Goal: Information Seeking & Learning: Learn about a topic

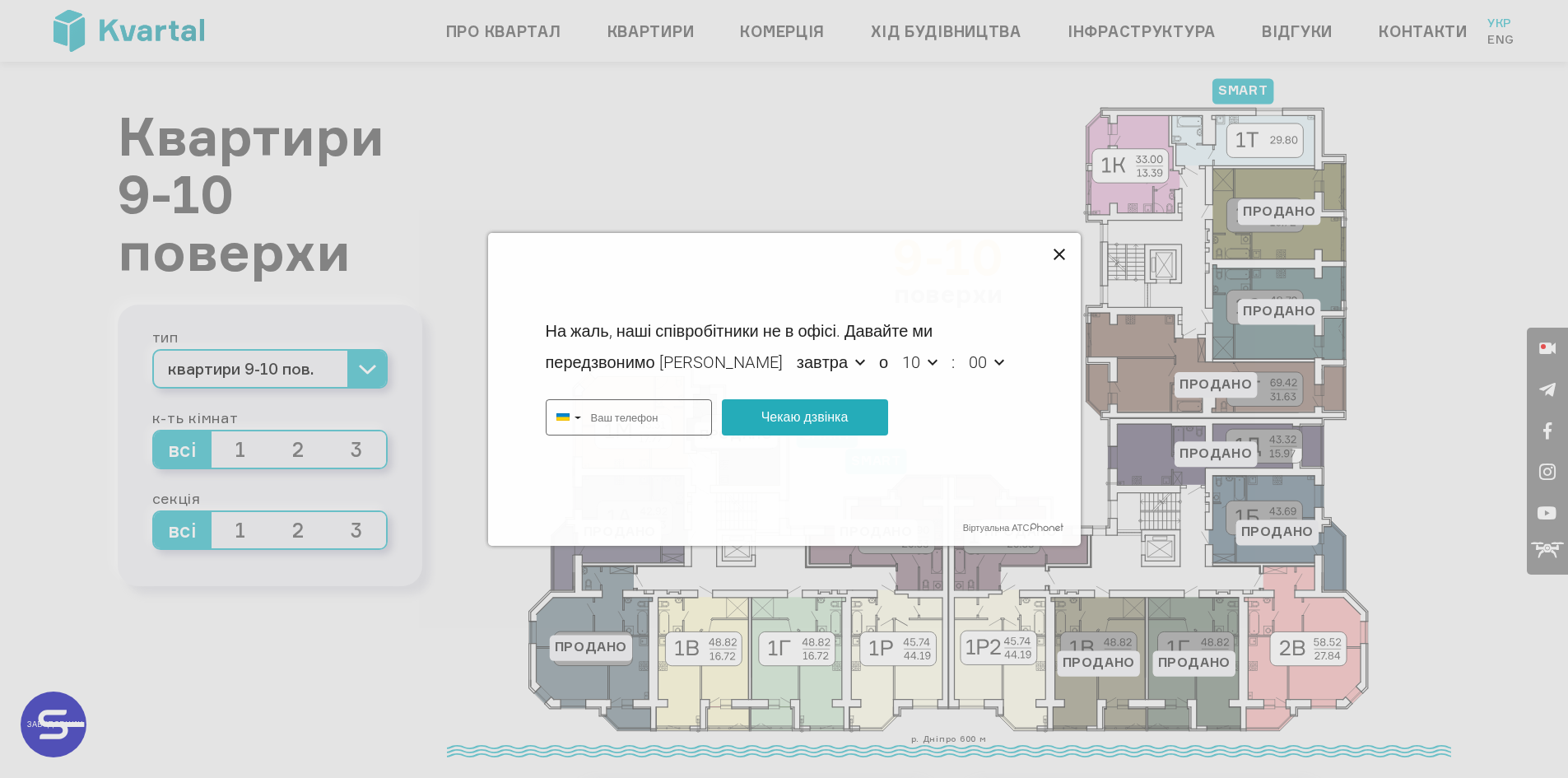
click at [1059, 252] on icon at bounding box center [1060, 255] width 20 height 20
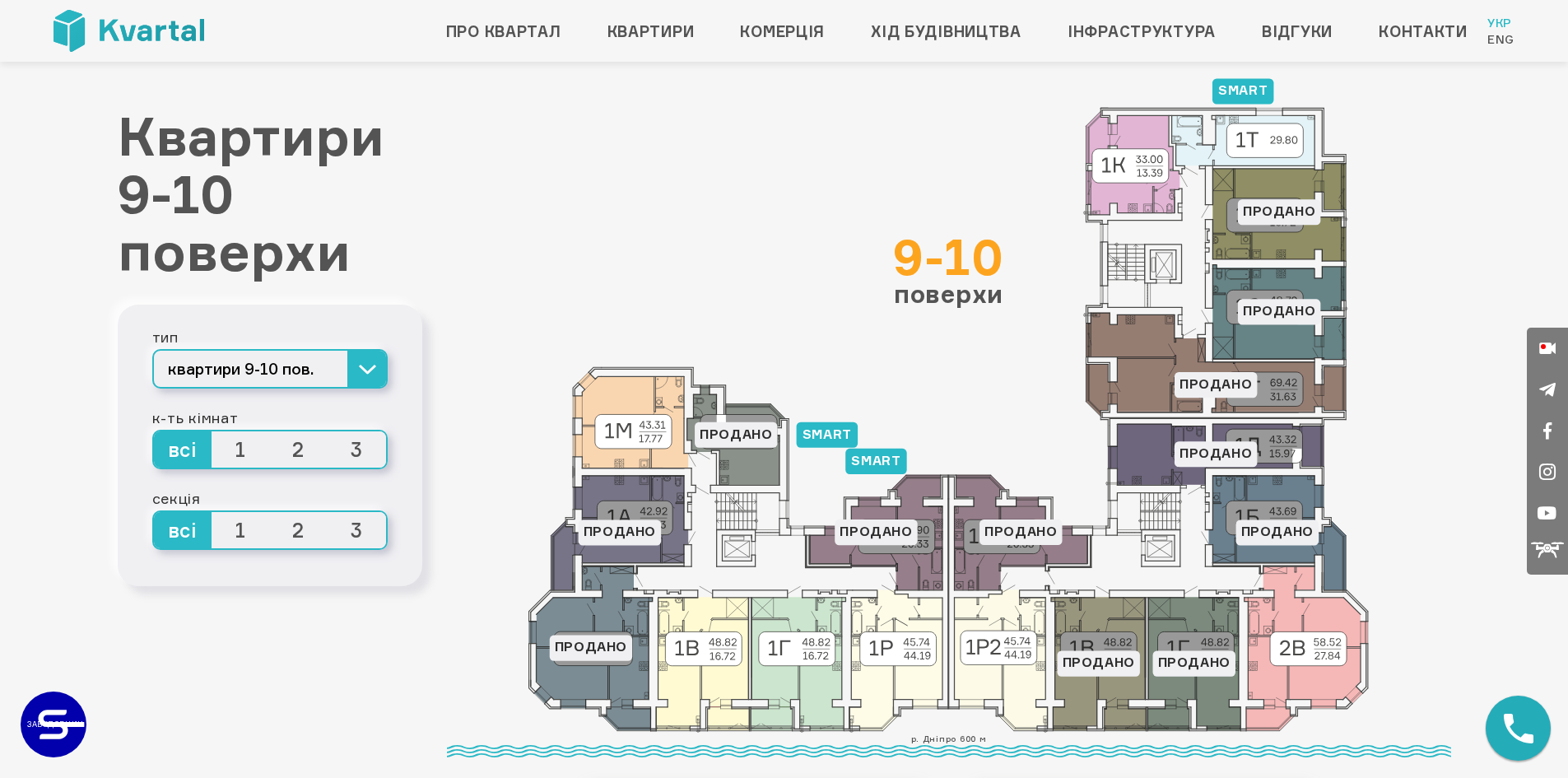
type input "+380"
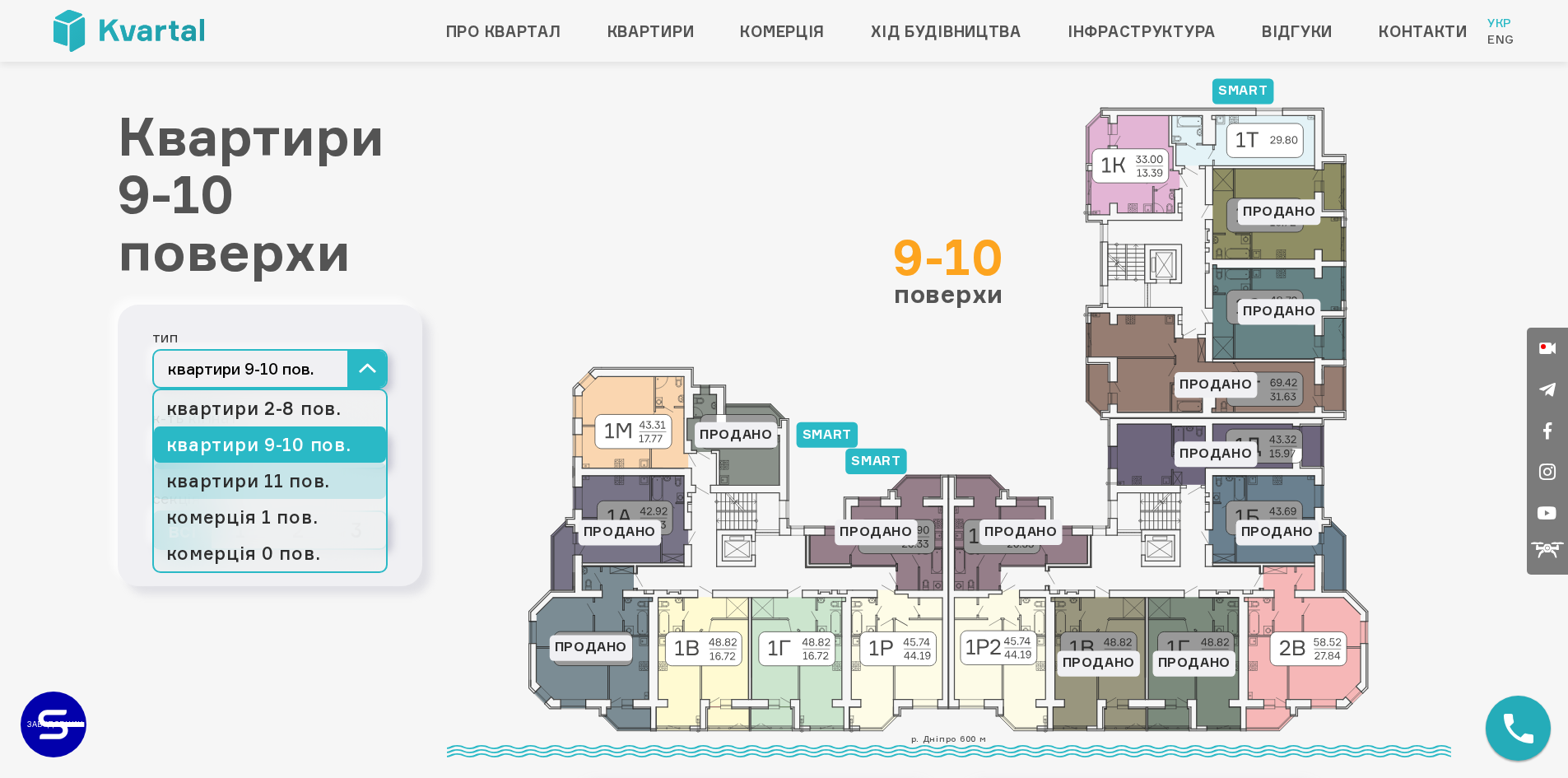
click at [309, 485] on link "квартири 11 пов." at bounding box center [270, 481] width 232 height 36
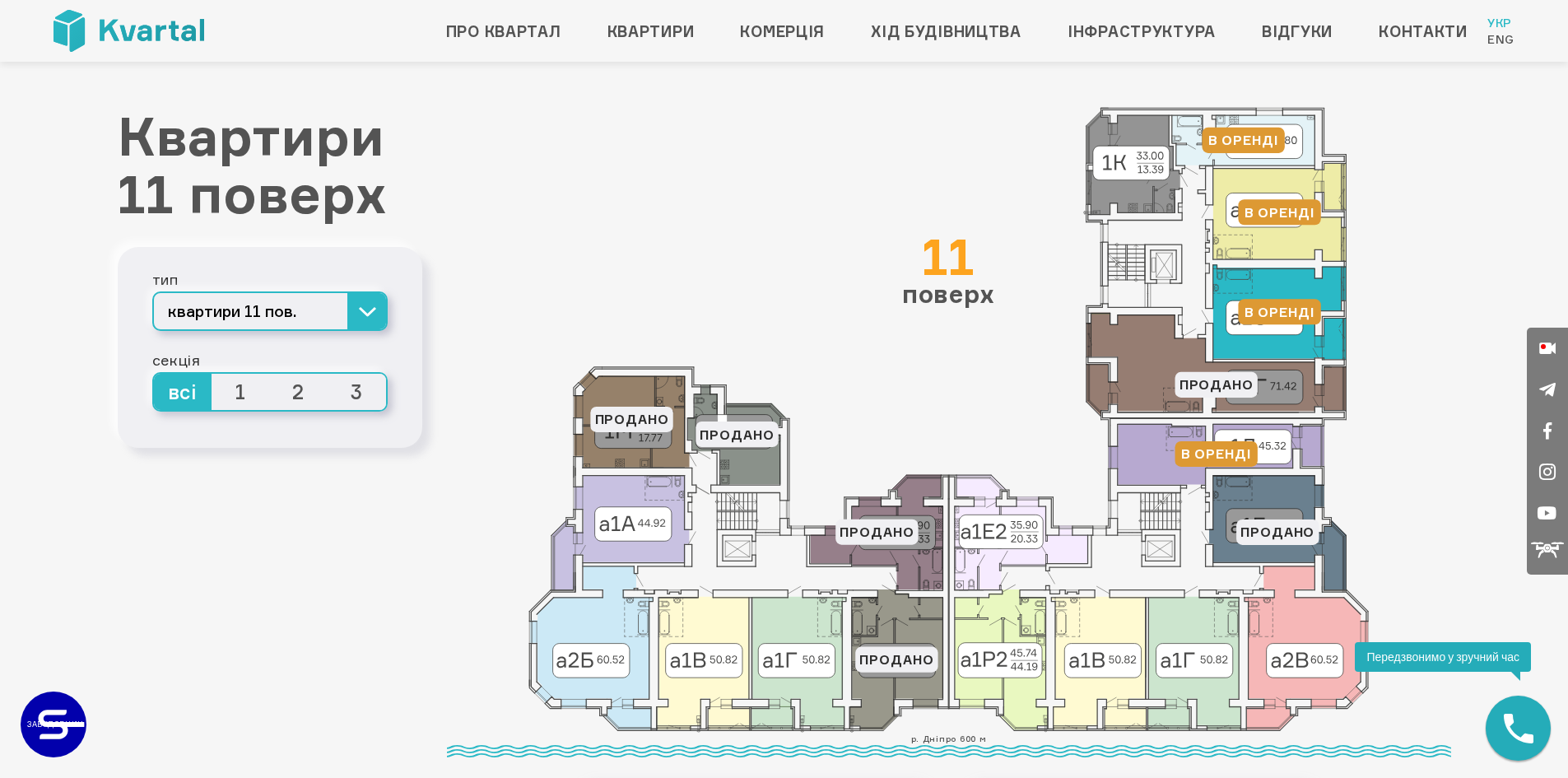
click at [1282, 275] on icon at bounding box center [1280, 312] width 133 height 95
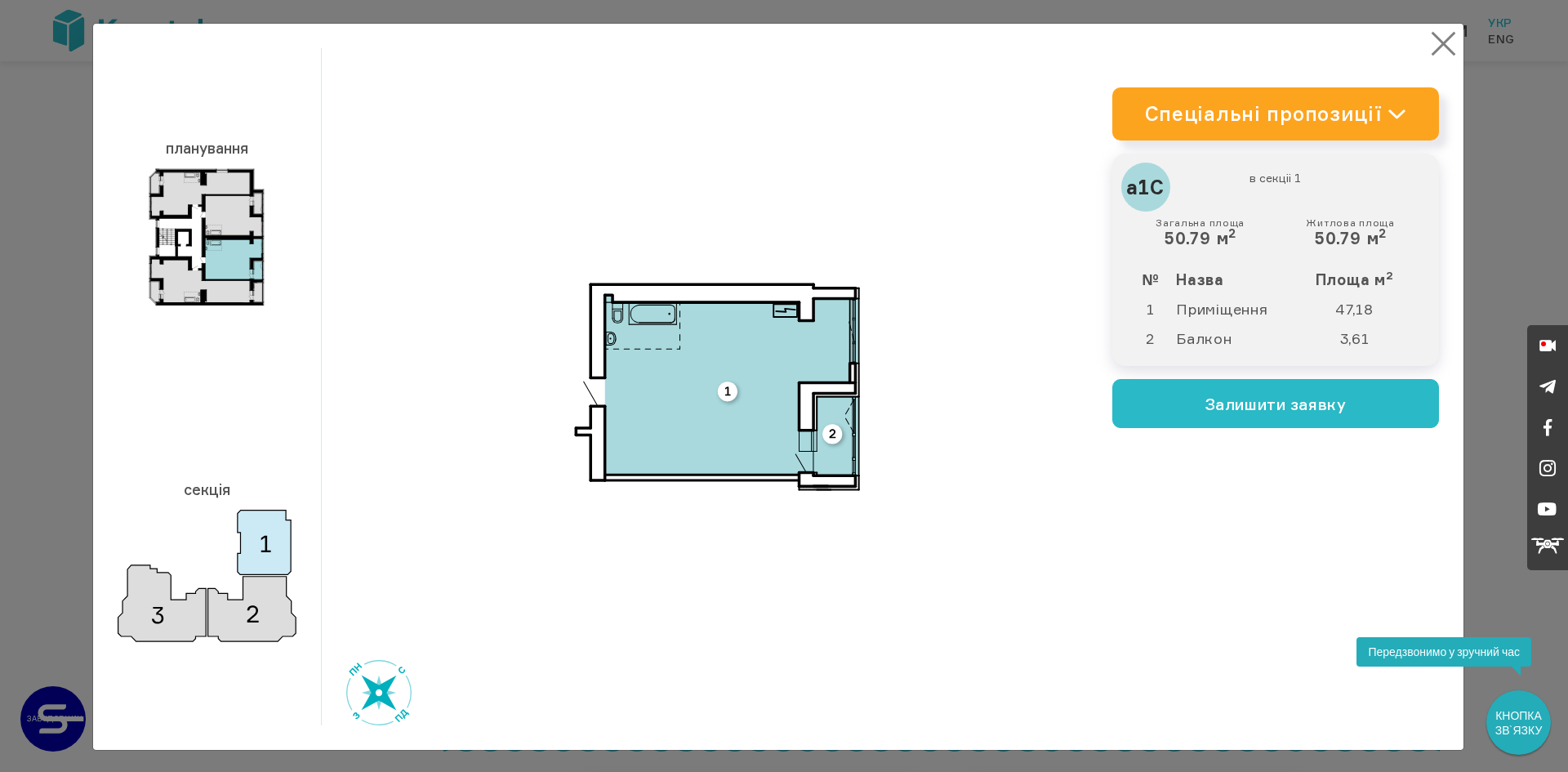
click at [1443, 38] on button "×" at bounding box center [1443, 44] width 32 height 32
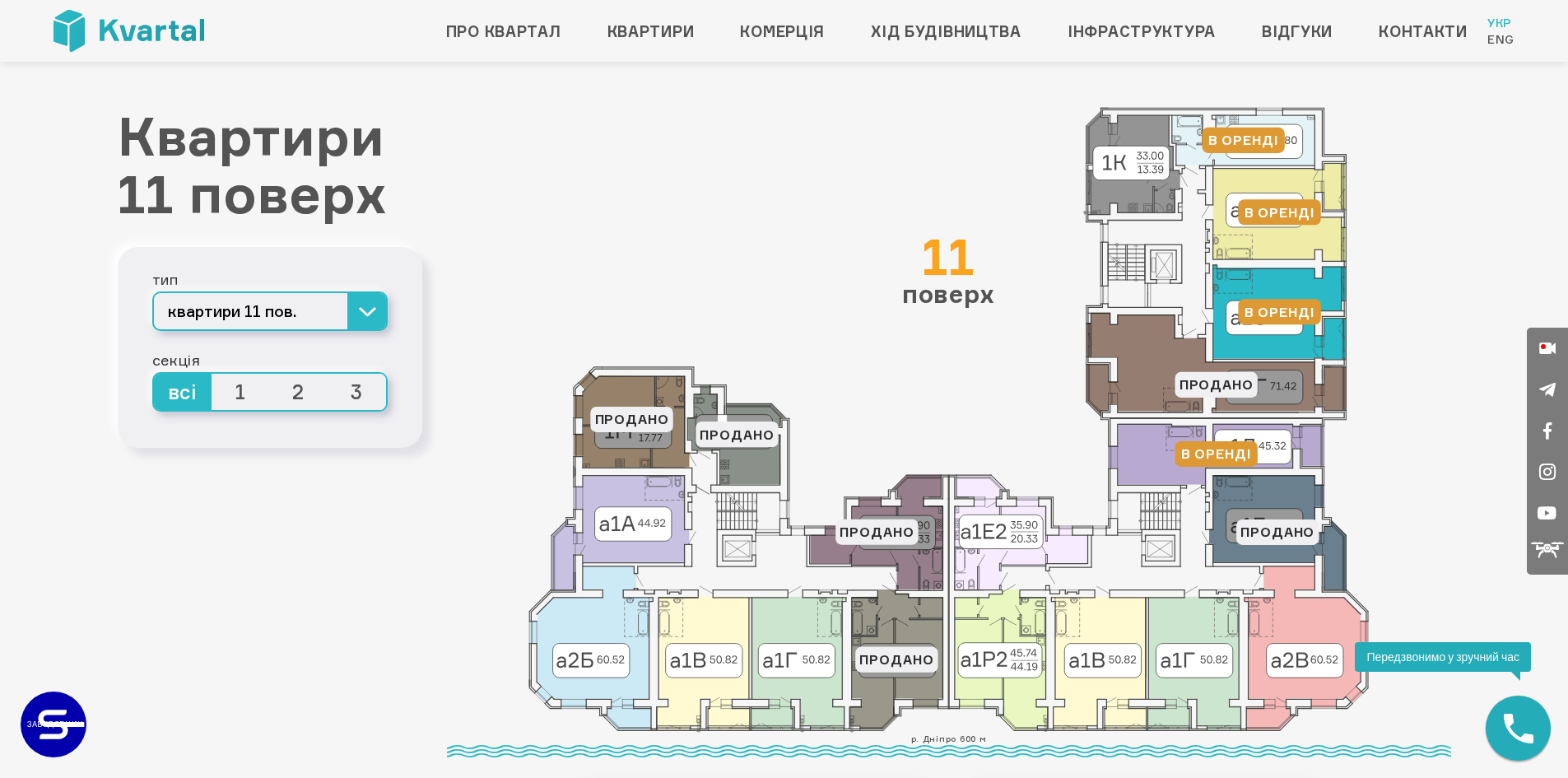
click at [1240, 295] on icon at bounding box center [1280, 312] width 133 height 95
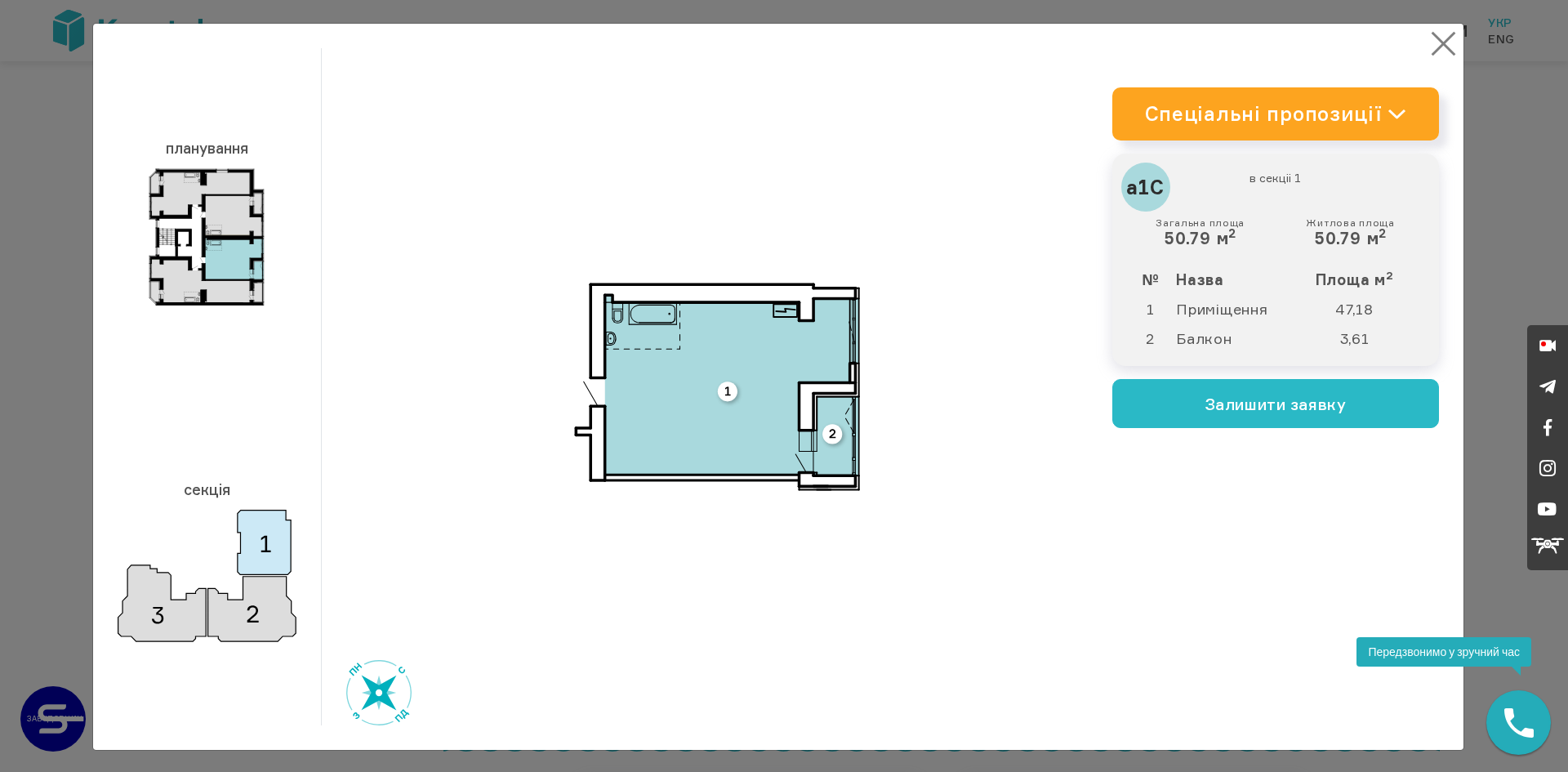
click at [1443, 45] on button "×" at bounding box center [1443, 44] width 32 height 32
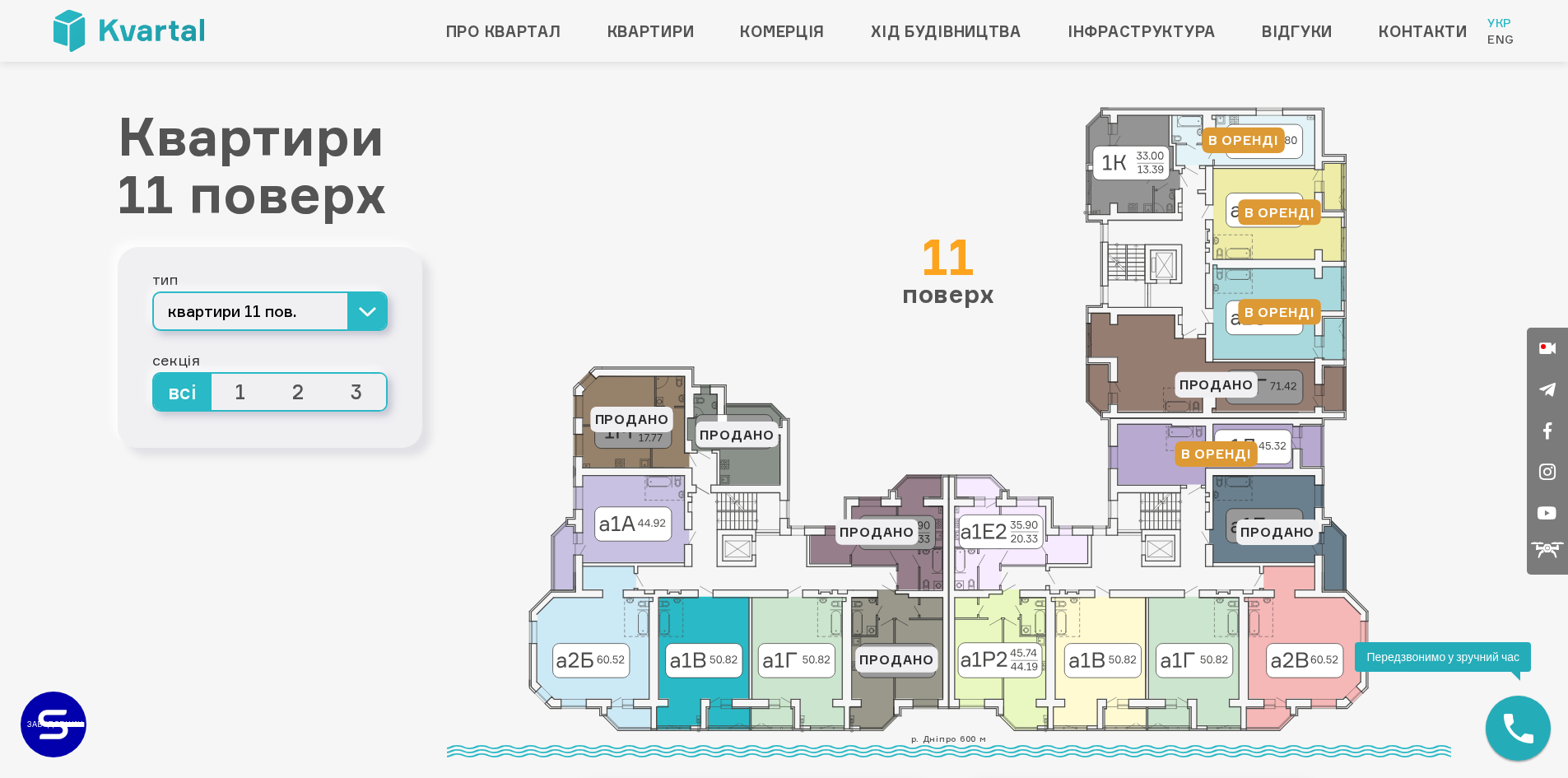
click at [717, 626] on icon at bounding box center [703, 663] width 93 height 133
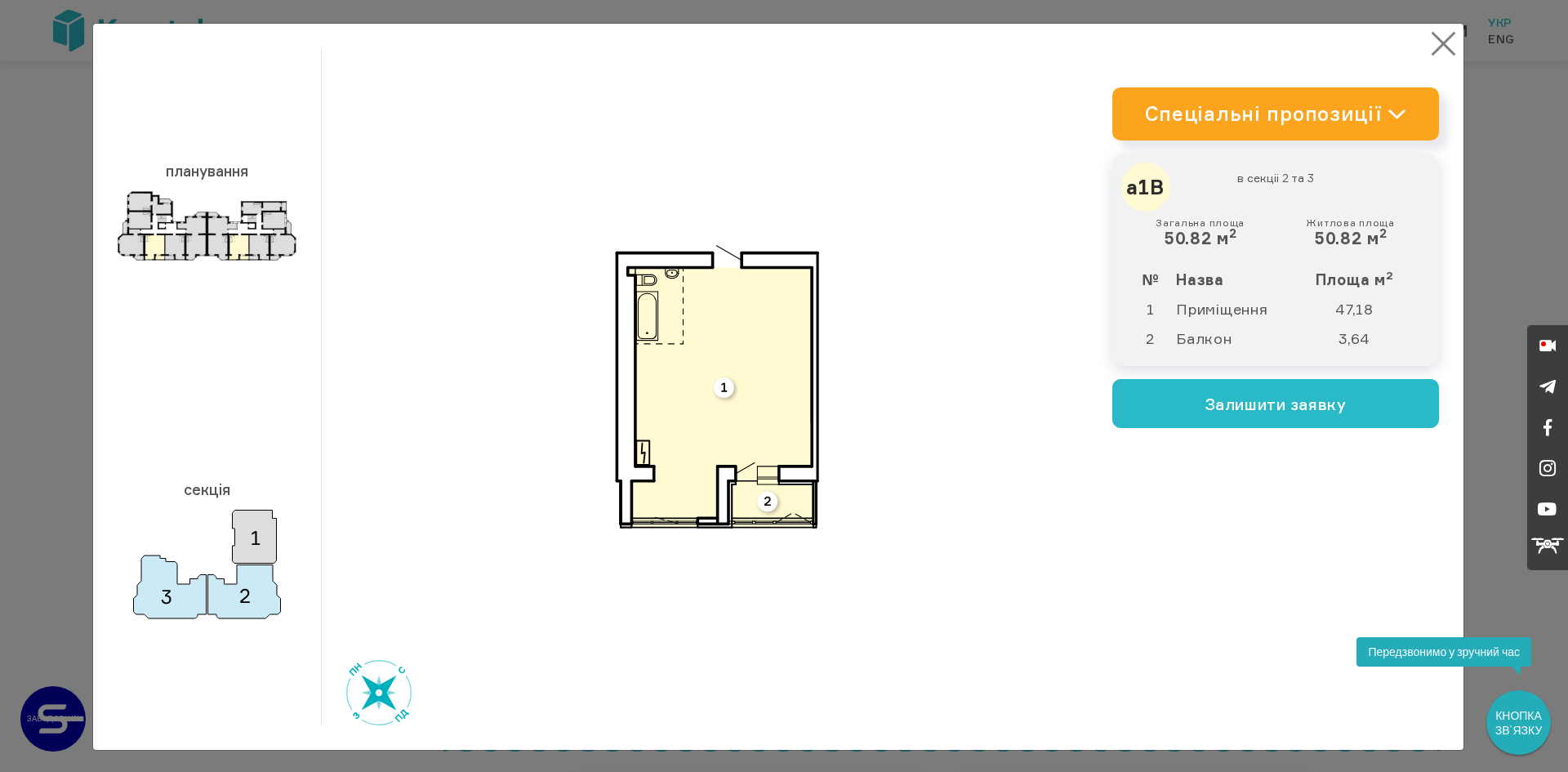
click at [1436, 43] on button "×" at bounding box center [1443, 44] width 32 height 32
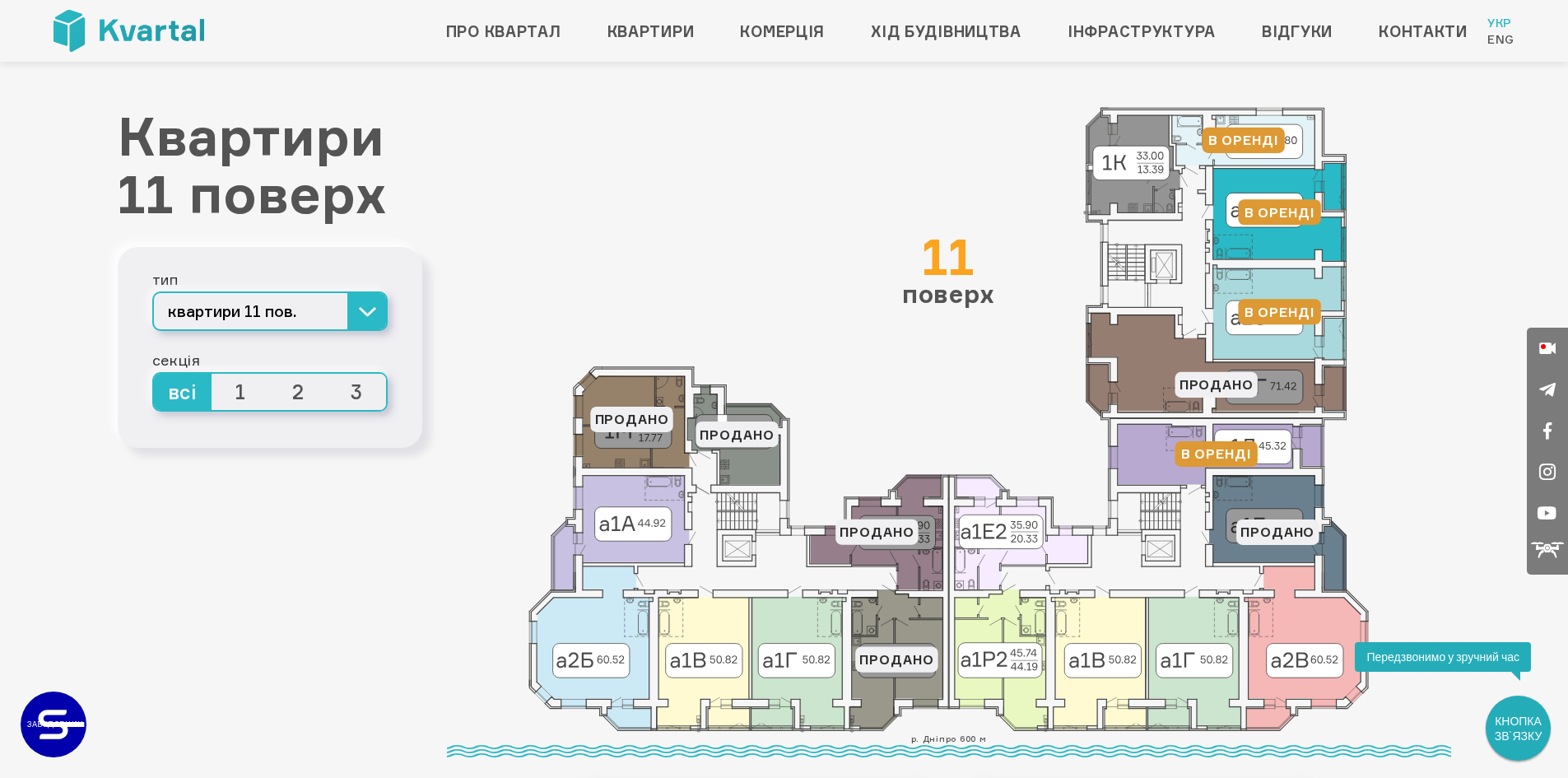
click at [1281, 239] on icon at bounding box center [1280, 212] width 133 height 97
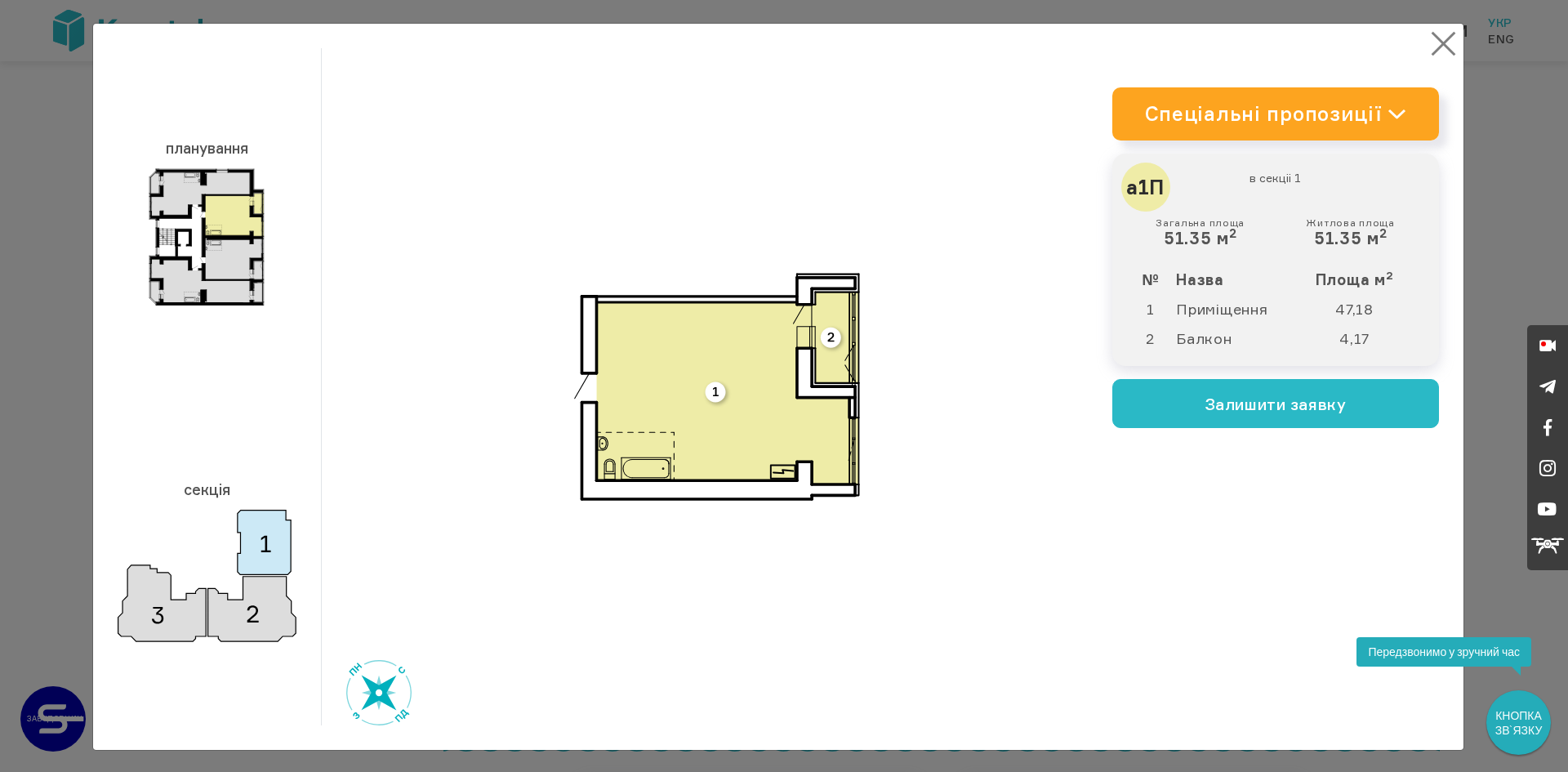
click at [1438, 44] on button "×" at bounding box center [1443, 44] width 32 height 32
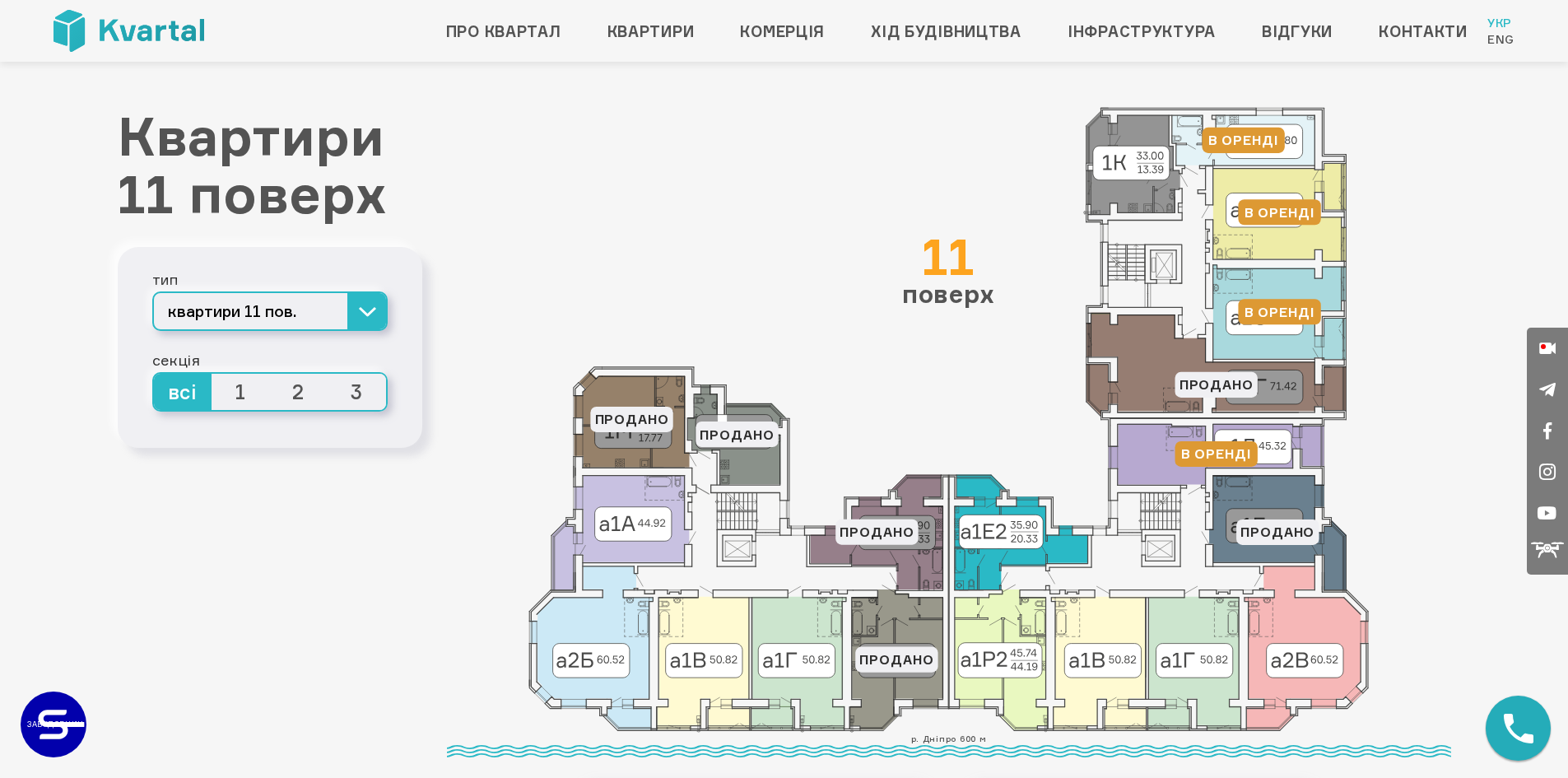
click at [1033, 555] on icon at bounding box center [1022, 533] width 133 height 115
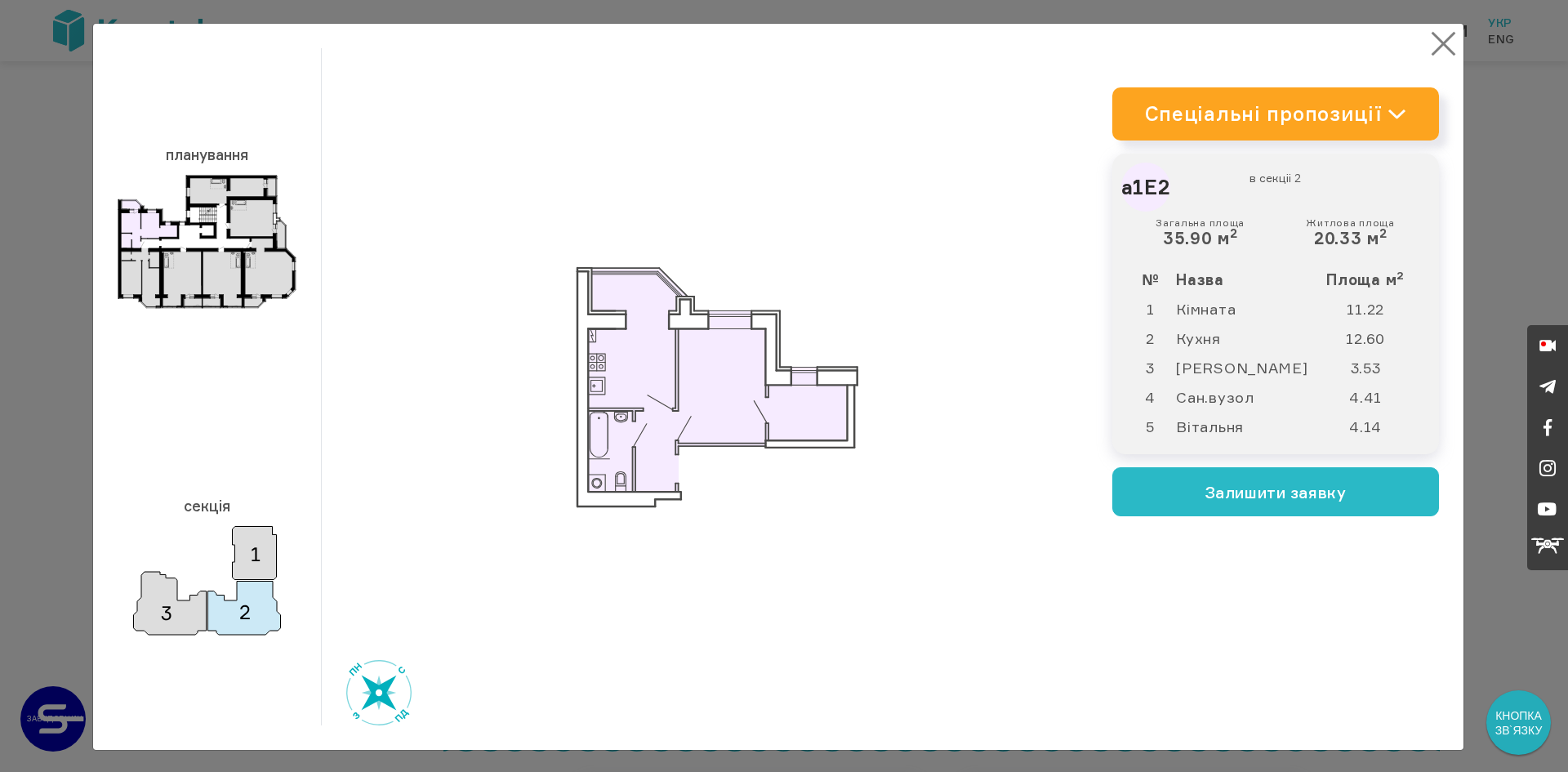
click at [1431, 42] on button "×" at bounding box center [1443, 44] width 32 height 32
